Goal: Check status

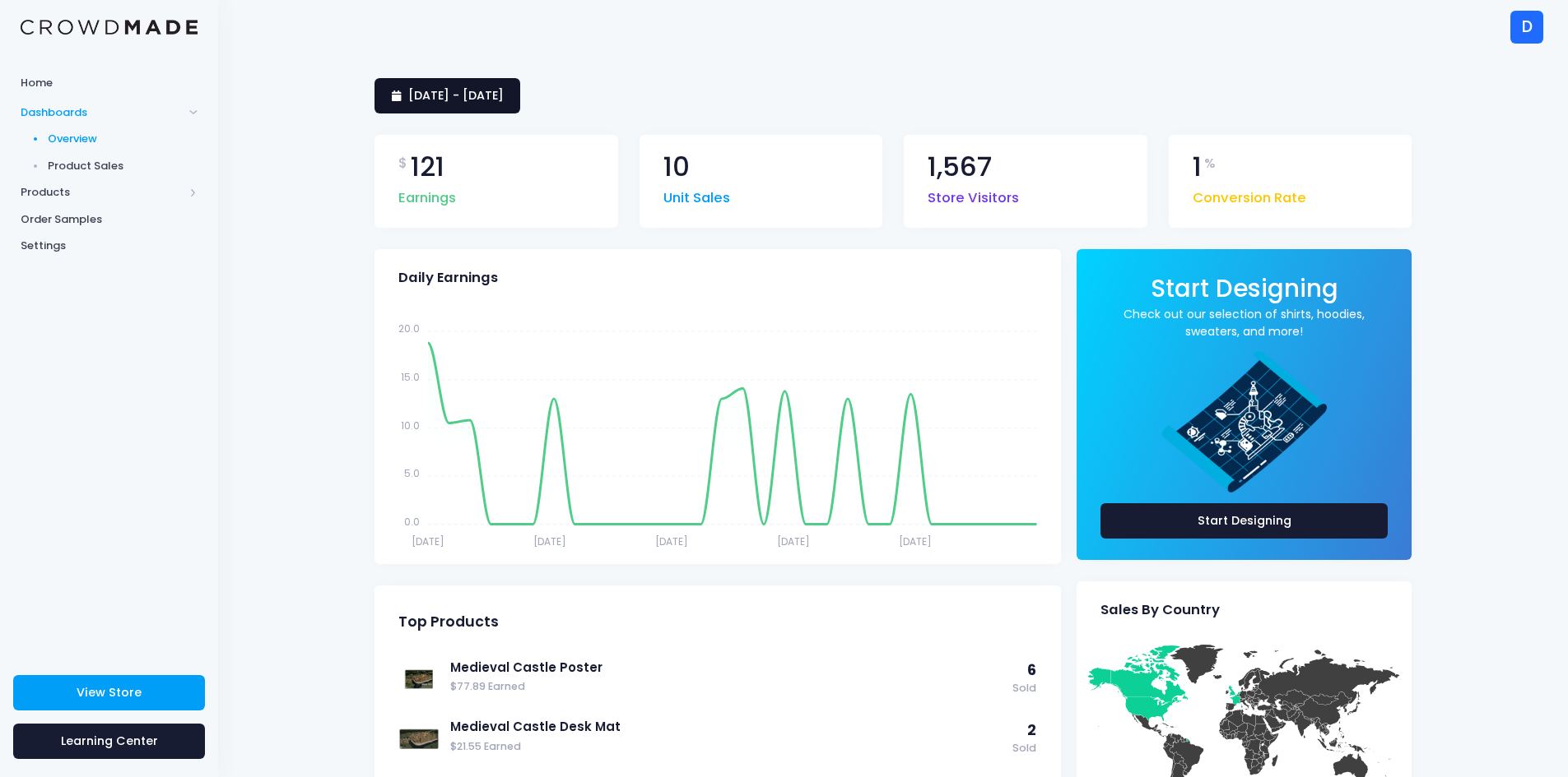
click at [503, 100] on span "7 September 2025 - 6 October 2025" at bounding box center [456, 95] width 96 height 17
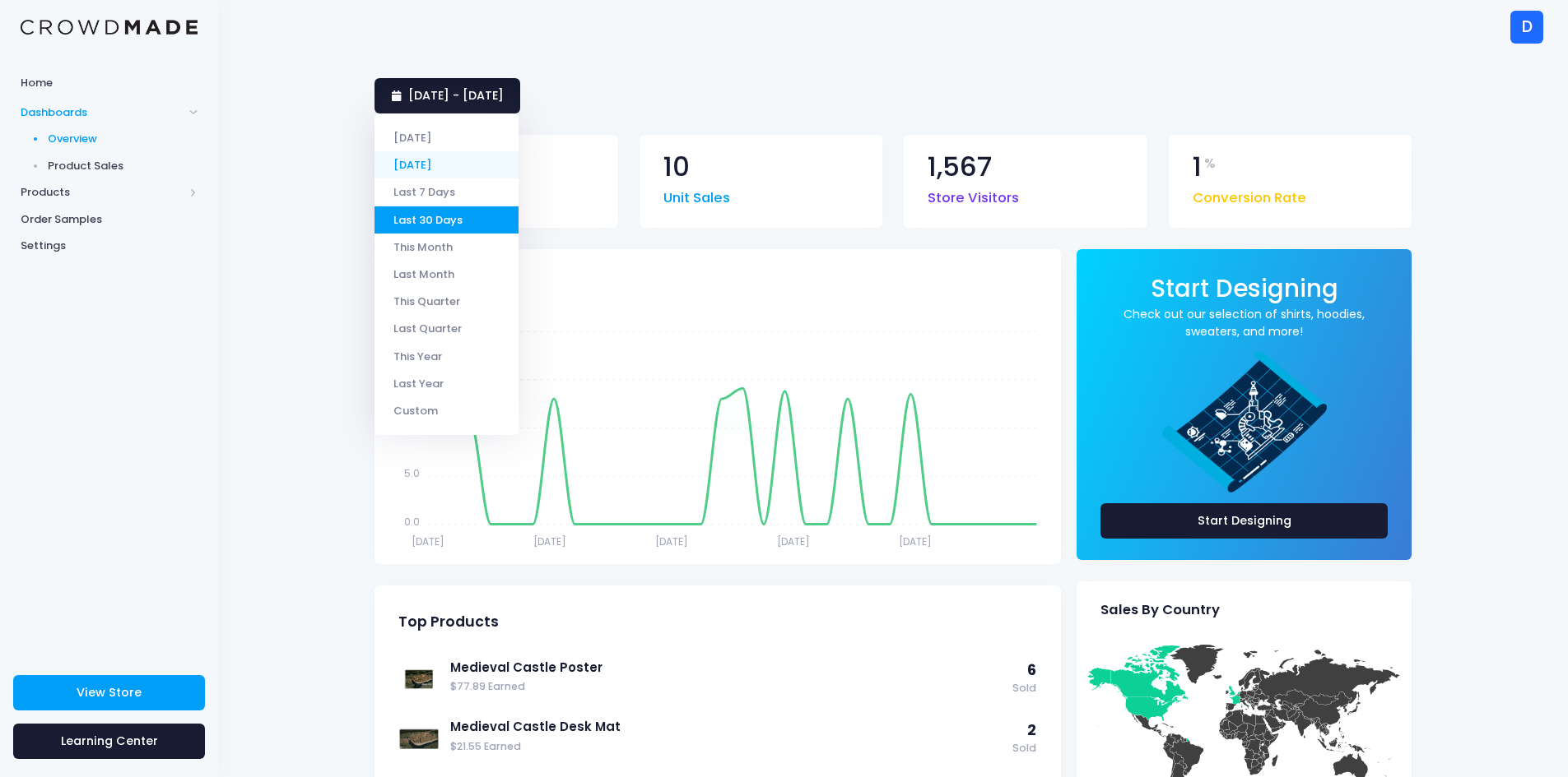
click at [422, 159] on li "[DATE]" at bounding box center [447, 164] width 144 height 27
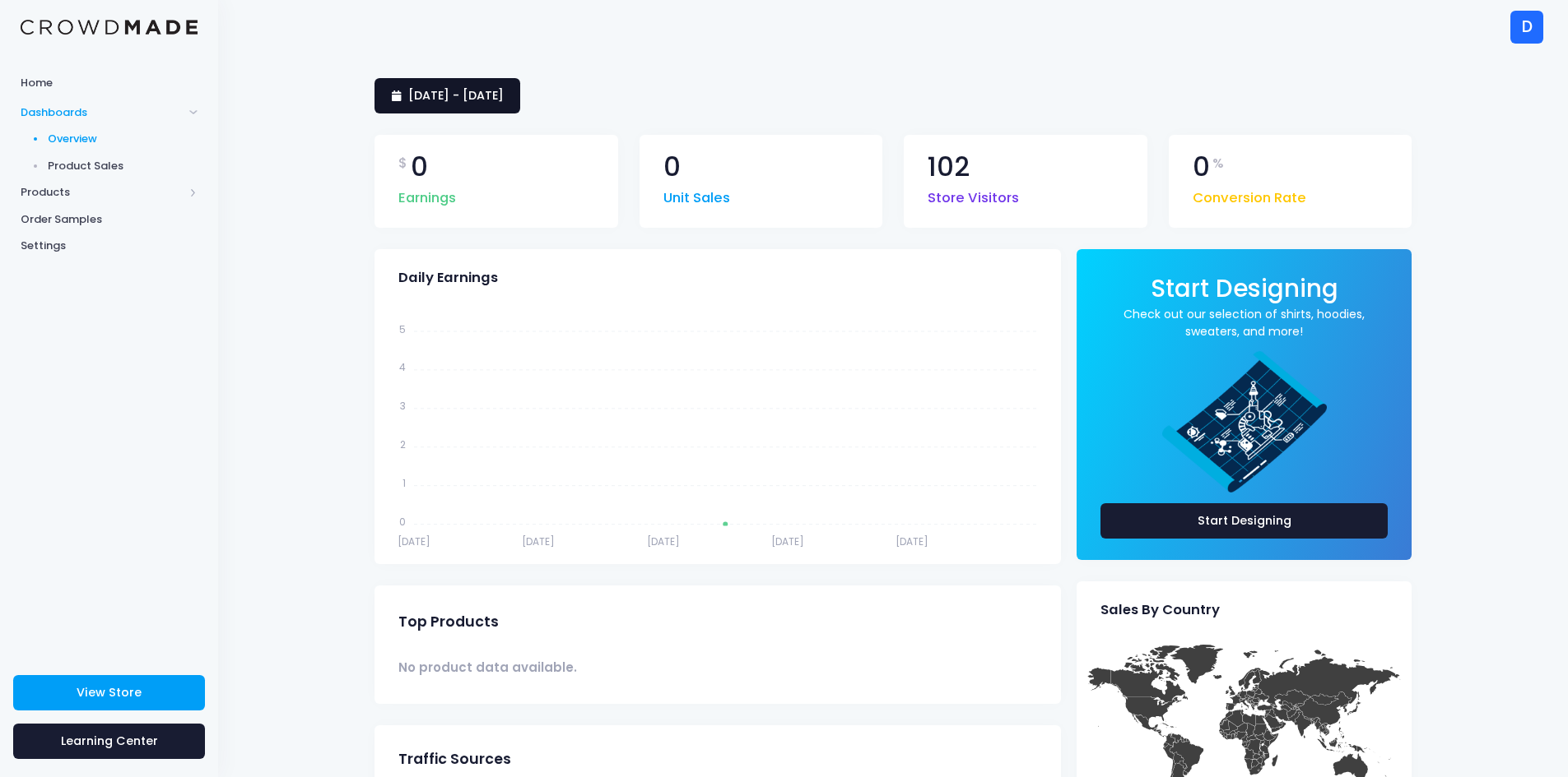
click at [464, 88] on span "6 October 2025 - 6 October 2025" at bounding box center [456, 95] width 96 height 17
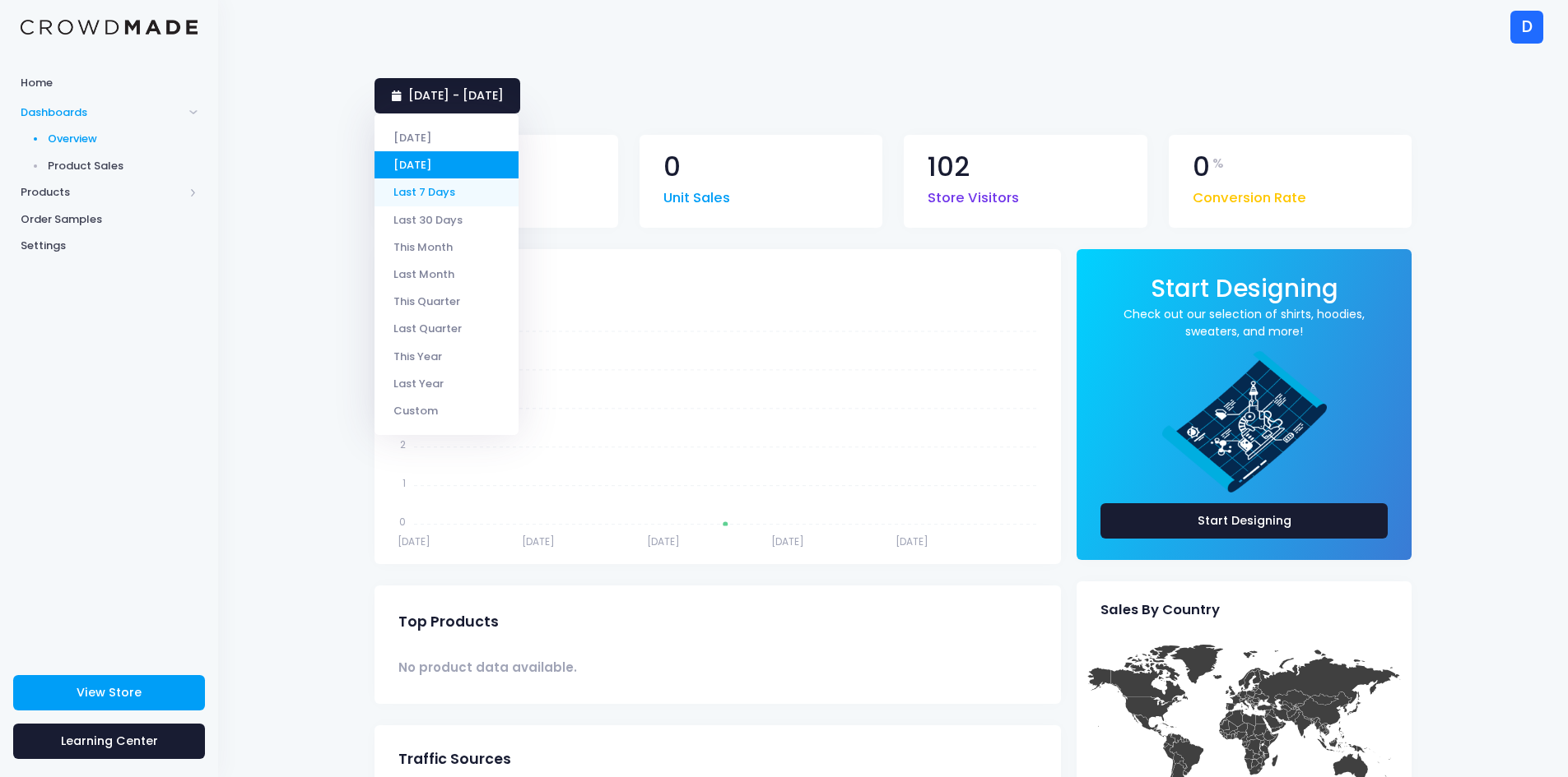
click at [443, 189] on li "Last 7 Days" at bounding box center [447, 191] width 144 height 27
